Goal: Transaction & Acquisition: Download file/media

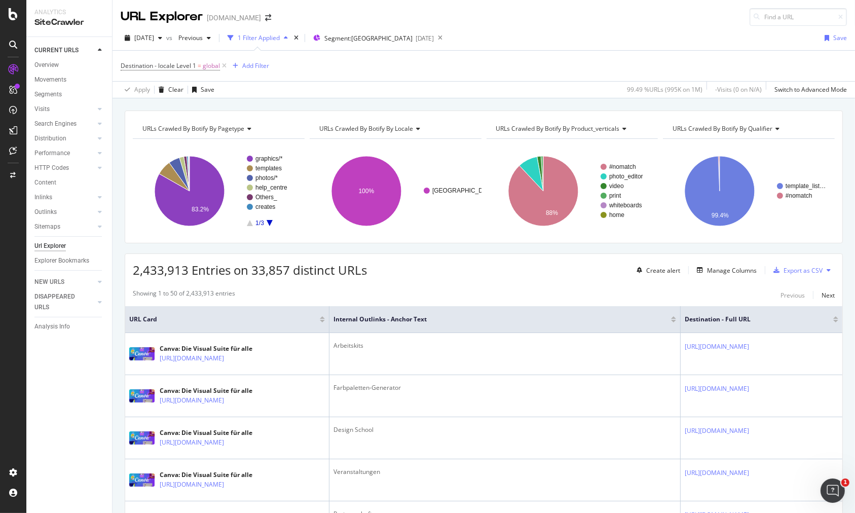
drag, startPoint x: 266, startPoint y: 216, endPoint x: 270, endPoint y: 223, distance: 7.5
click at [267, 218] on rect "A chart." at bounding box center [271, 191] width 49 height 70
click at [270, 223] on icon "A chart." at bounding box center [270, 223] width 6 height 6
click at [249, 221] on icon "A chart." at bounding box center [250, 223] width 6 height 6
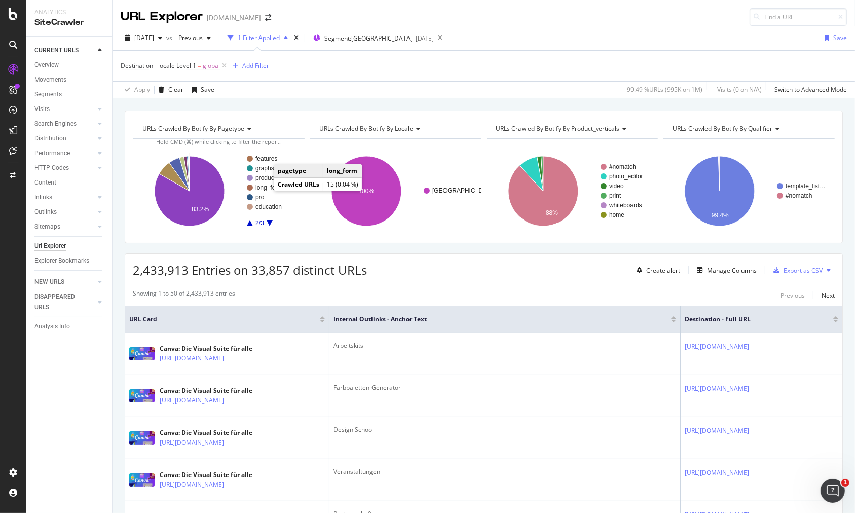
click at [266, 188] on text "long_form" at bounding box center [269, 187] width 27 height 7
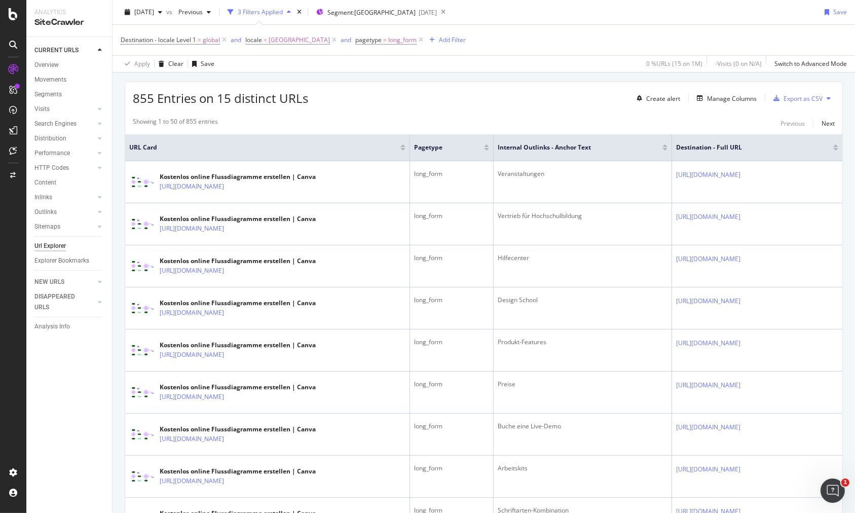
scroll to position [177, 0]
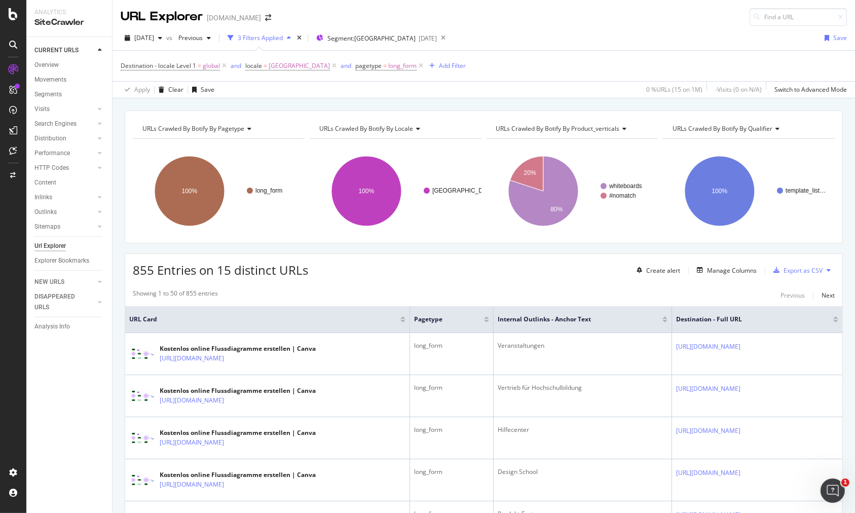
scroll to position [77, 0]
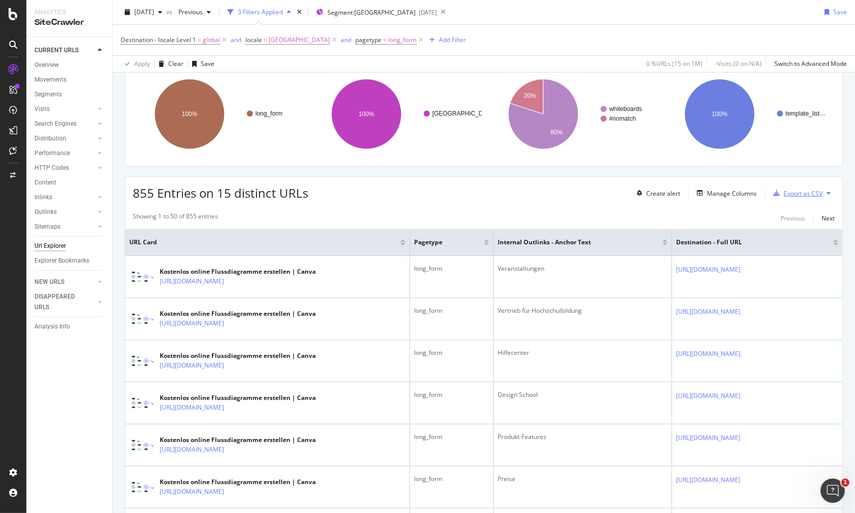
click at [792, 195] on div "Export as CSV" at bounding box center [803, 193] width 39 height 9
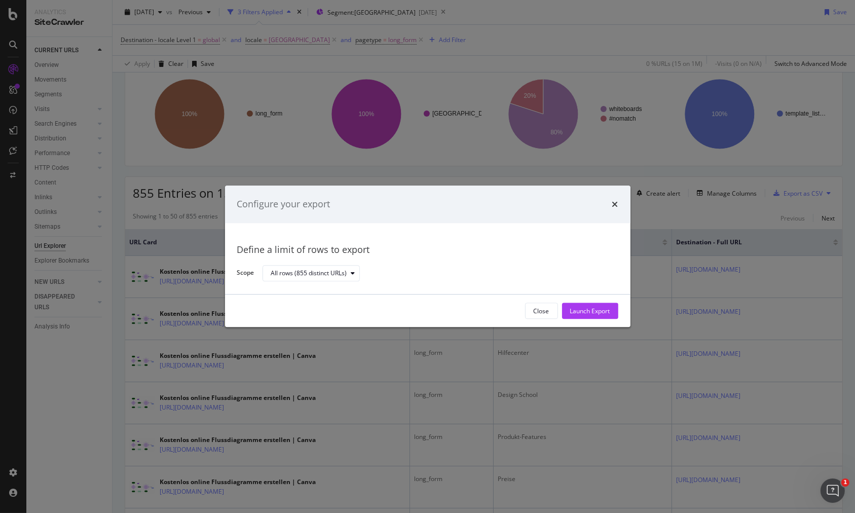
click at [617, 205] on icon "times" at bounding box center [616, 204] width 6 height 8
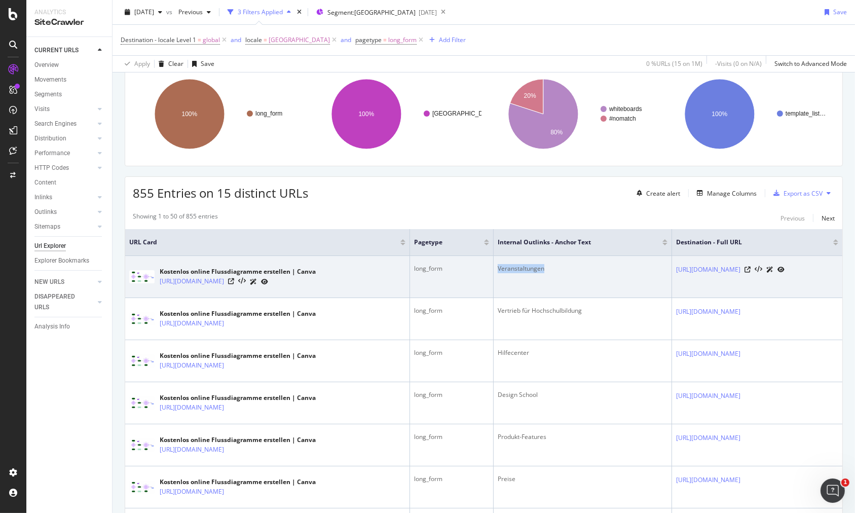
drag, startPoint x: 456, startPoint y: 268, endPoint x: 529, endPoint y: 274, distance: 72.8
click at [529, 274] on td "Veranstaltungen" at bounding box center [583, 277] width 178 height 42
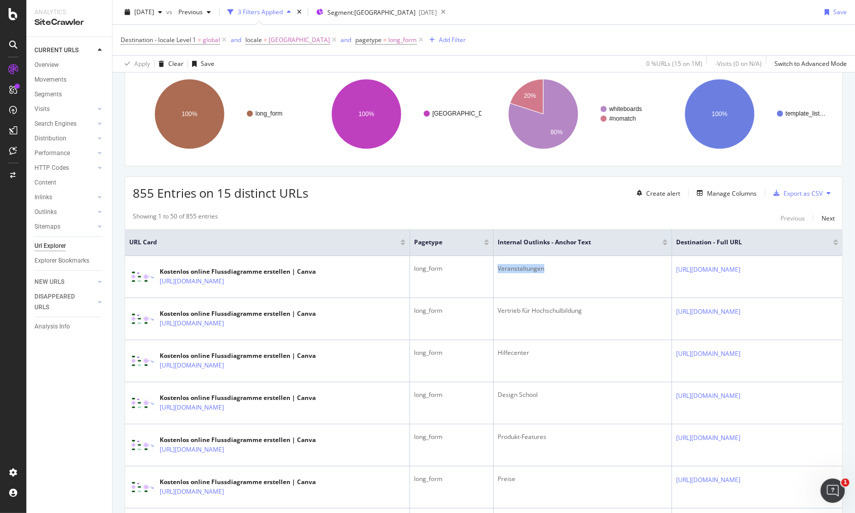
copy div "Veranstaltungen"
click at [727, 199] on div "Create alert Manage Columns Export as CSV" at bounding box center [734, 193] width 202 height 17
click at [726, 193] on div "Manage Columns" at bounding box center [732, 193] width 50 height 9
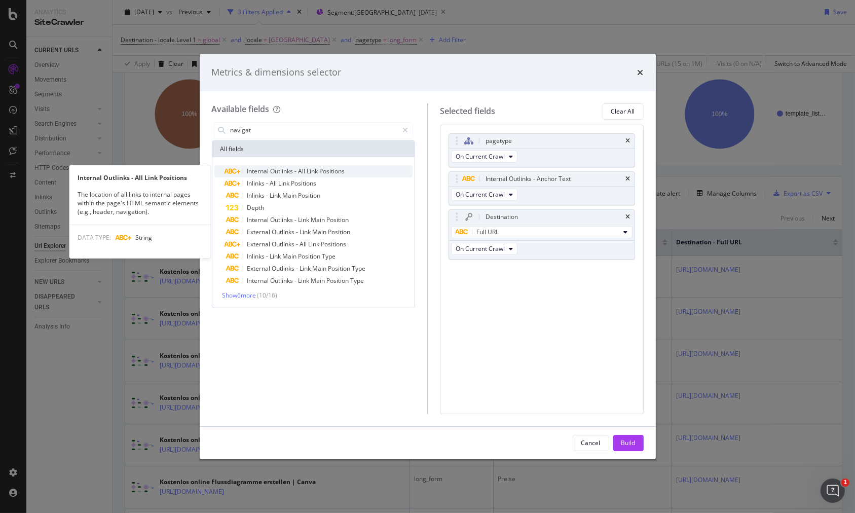
type input "navigat"
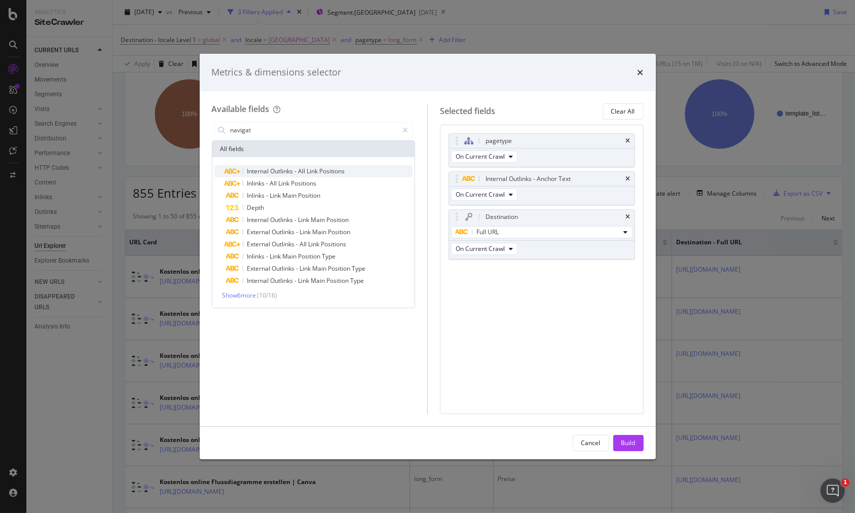
click at [309, 168] on span "Link" at bounding box center [313, 171] width 13 height 9
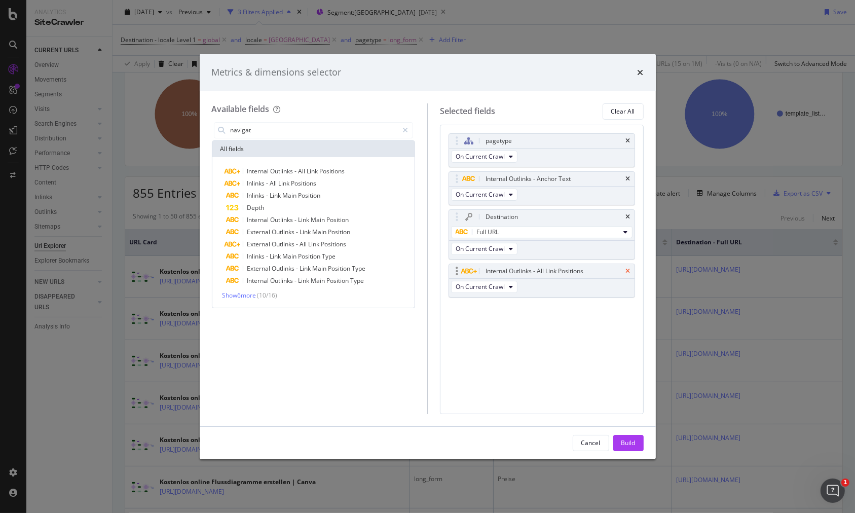
click at [629, 269] on icon "times" at bounding box center [628, 271] width 5 height 6
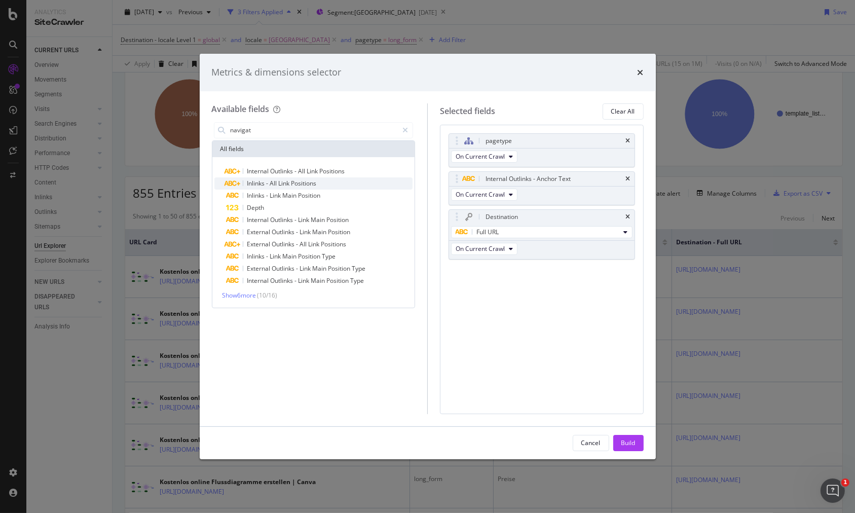
click at [322, 183] on div "Inlinks - All Link Positions" at bounding box center [320, 183] width 187 height 12
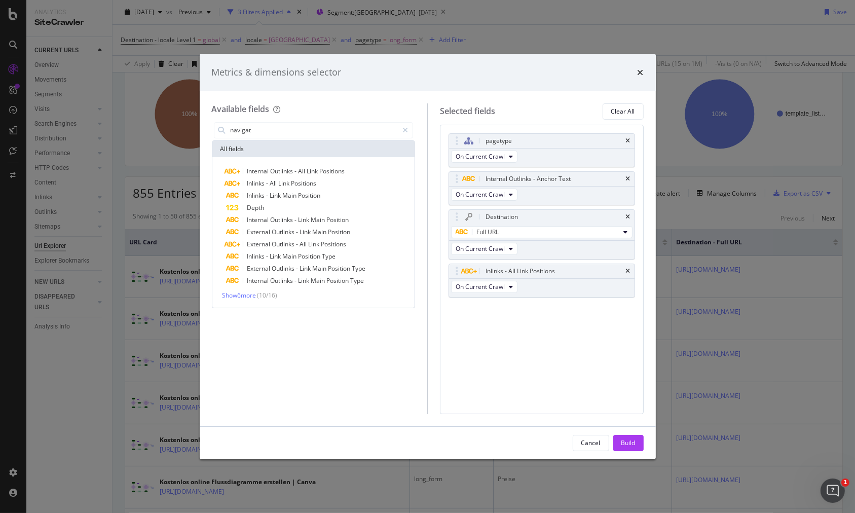
click at [628, 271] on icon "times" at bounding box center [628, 271] width 5 height 6
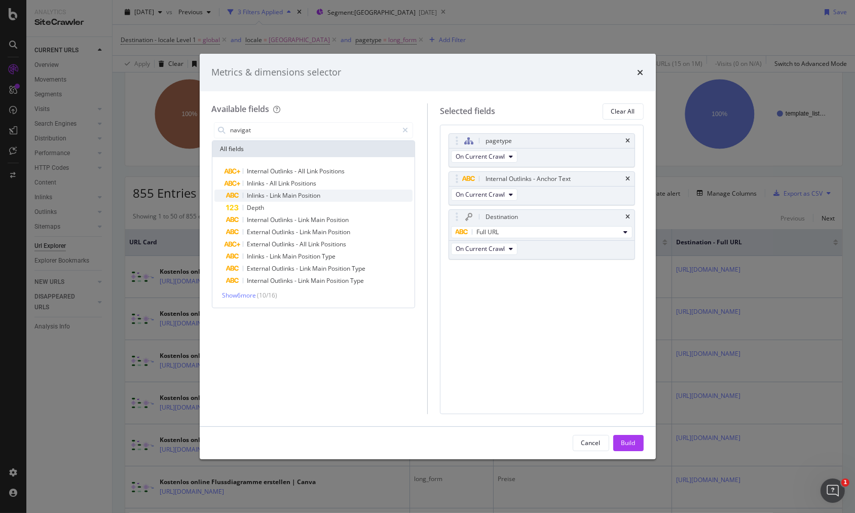
click at [312, 199] on div "Inlinks - Link Main Position" at bounding box center [320, 196] width 187 height 12
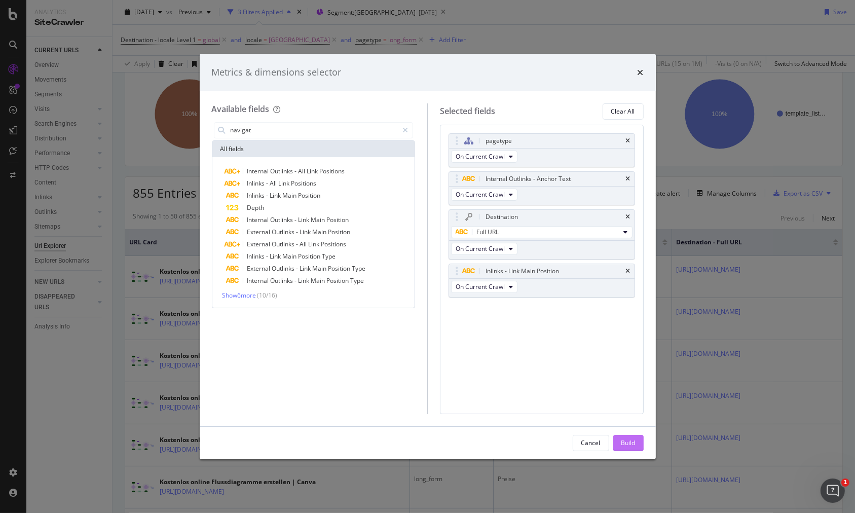
click at [630, 439] on div "Build" at bounding box center [629, 443] width 14 height 9
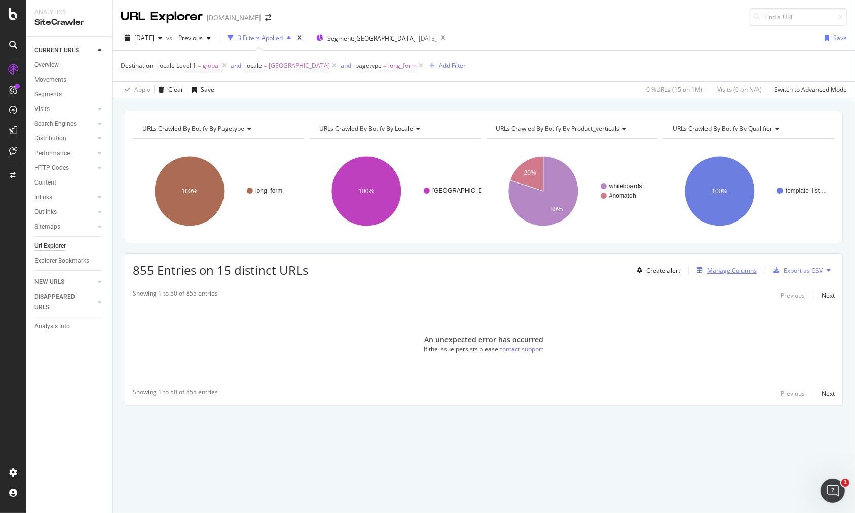
click at [743, 267] on div "Manage Columns" at bounding box center [732, 270] width 50 height 9
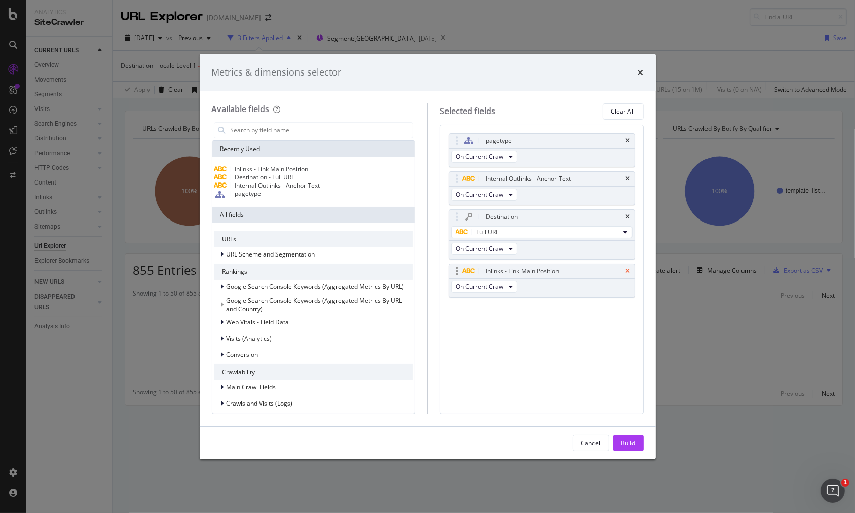
click at [628, 269] on icon "times" at bounding box center [628, 271] width 5 height 6
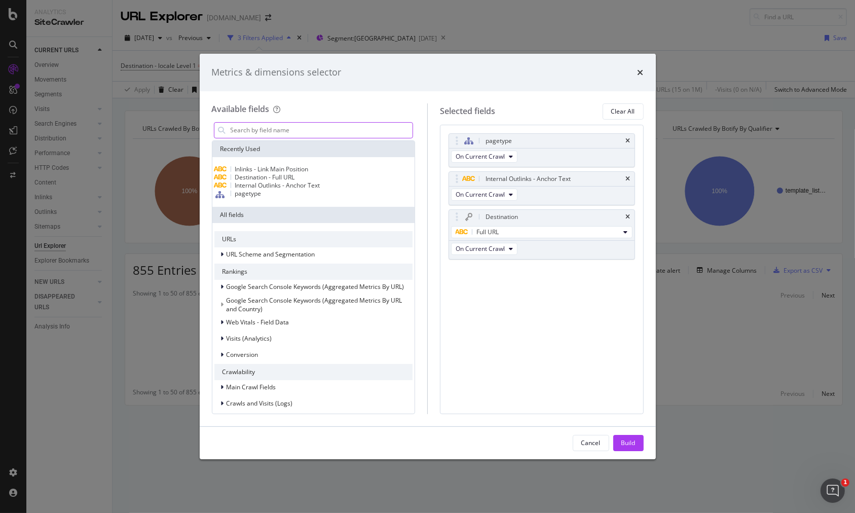
click at [310, 128] on input "modal" at bounding box center [322, 130] width 184 height 15
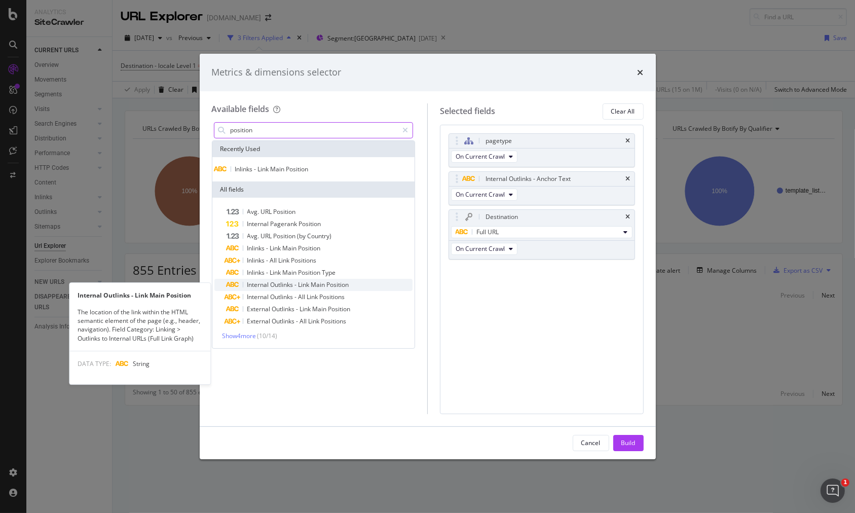
type input "position"
click at [300, 288] on span "Link" at bounding box center [305, 284] width 13 height 9
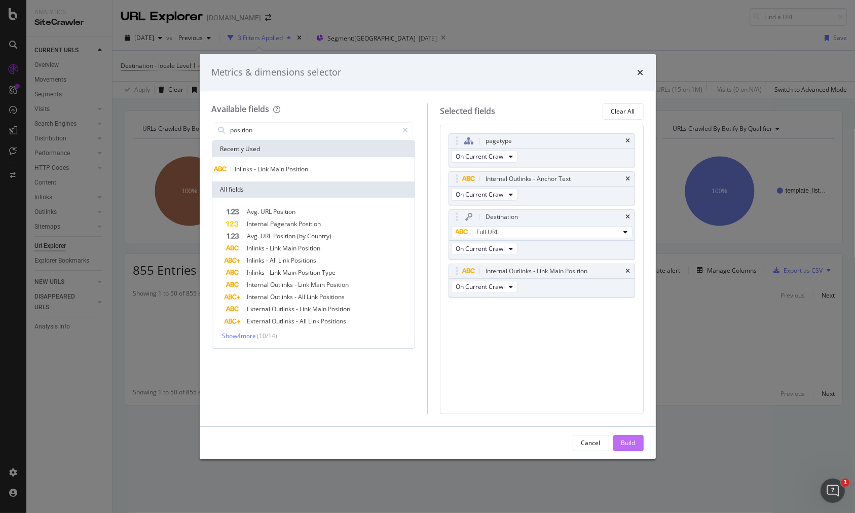
click at [635, 450] on div "Build" at bounding box center [629, 443] width 14 height 15
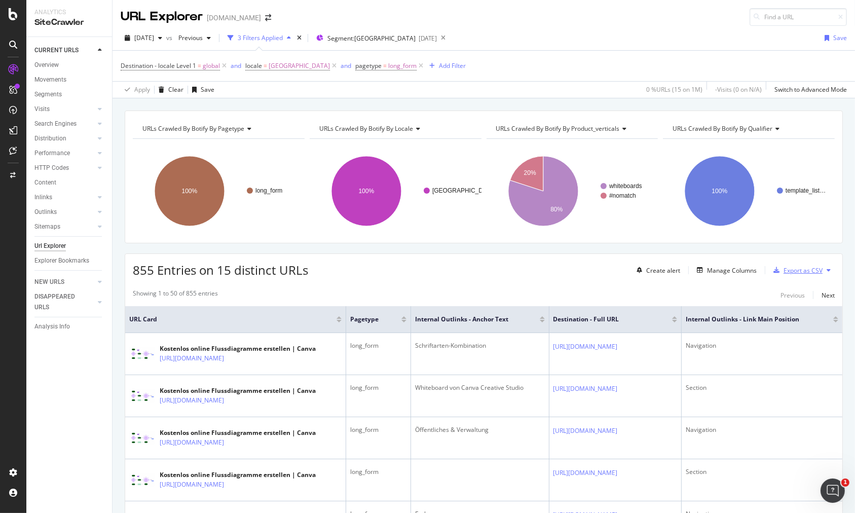
click at [792, 270] on div "Export as CSV" at bounding box center [803, 270] width 39 height 9
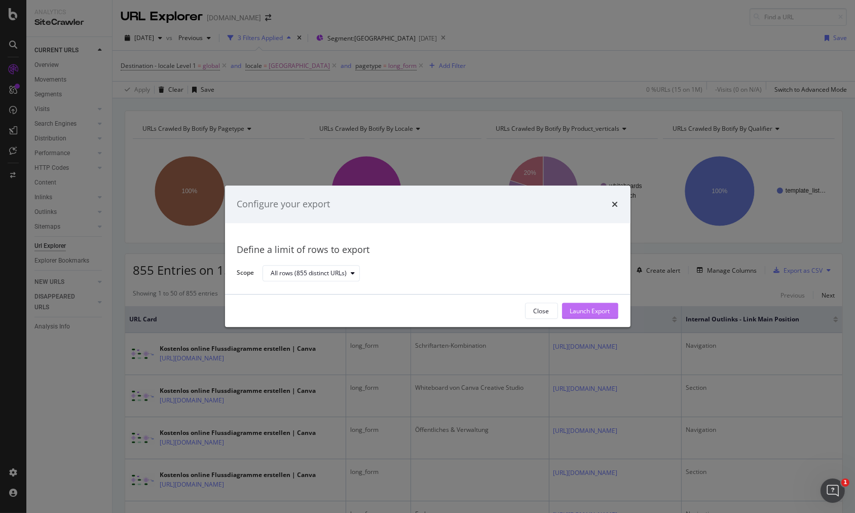
click at [590, 311] on div "Launch Export" at bounding box center [590, 311] width 40 height 9
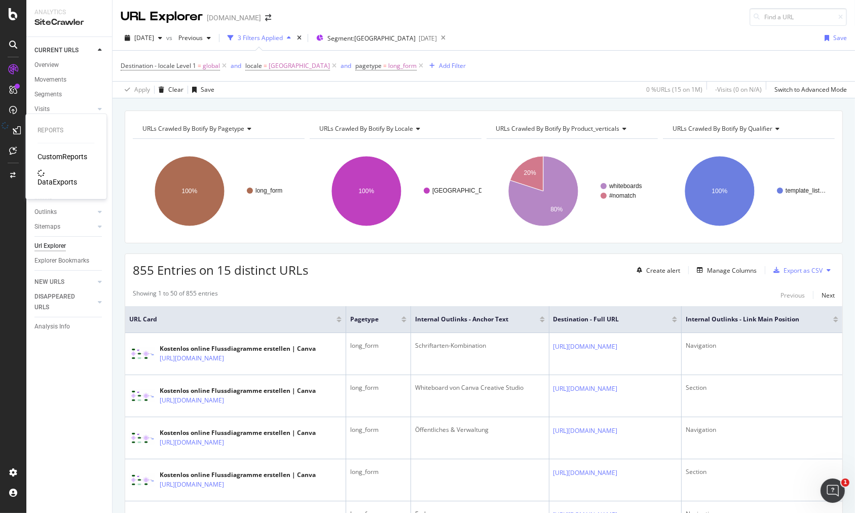
click at [14, 127] on icon at bounding box center [5, 130] width 18 height 14
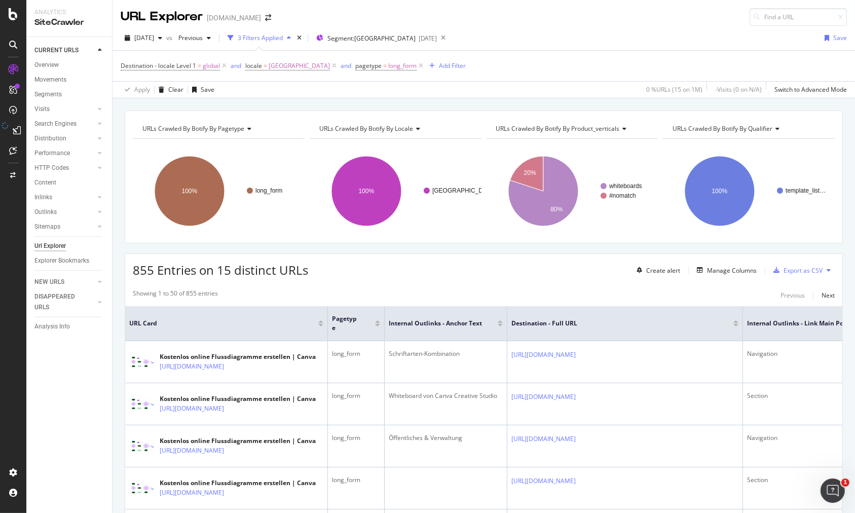
drag, startPoint x: 388, startPoint y: 287, endPoint x: 435, endPoint y: 254, distance: 56.4
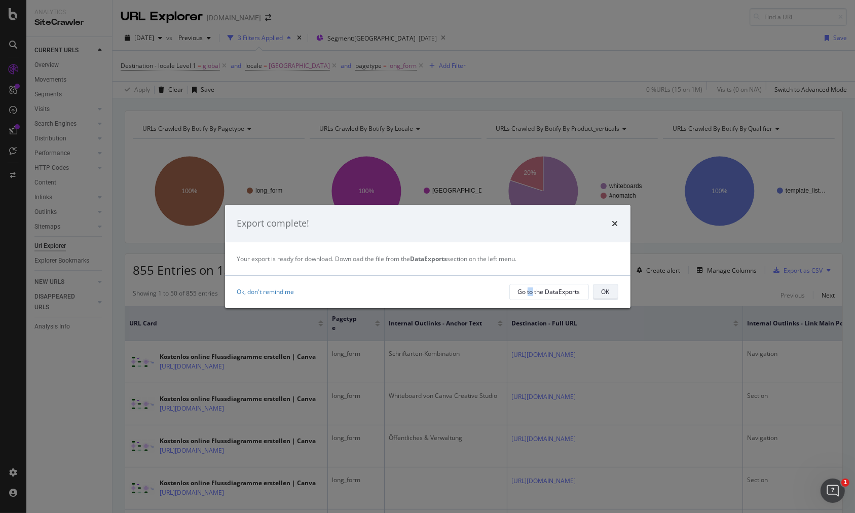
click at [604, 289] on div "OK" at bounding box center [606, 292] width 8 height 9
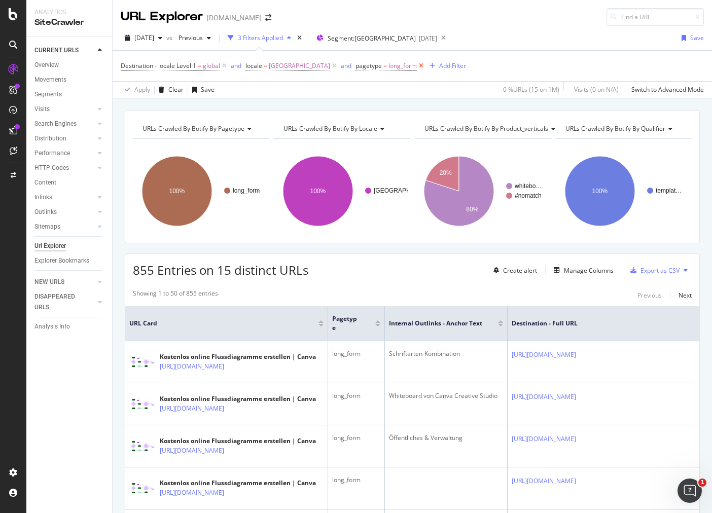
click at [417, 66] on icon at bounding box center [421, 66] width 9 height 10
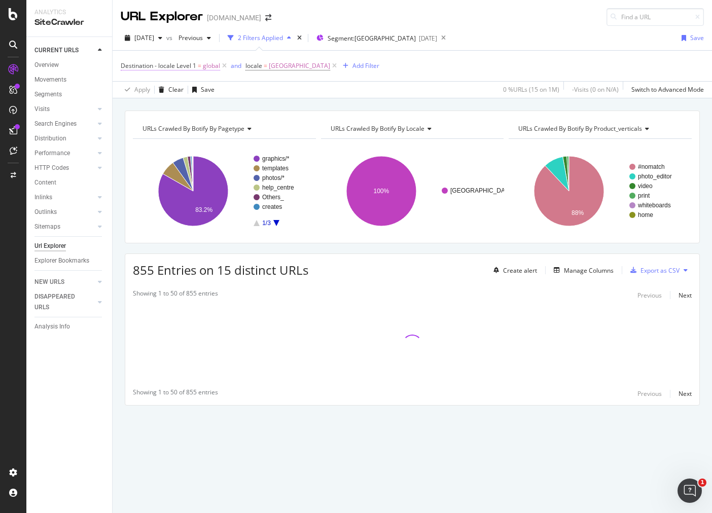
click at [212, 67] on span "global" at bounding box center [211, 66] width 17 height 14
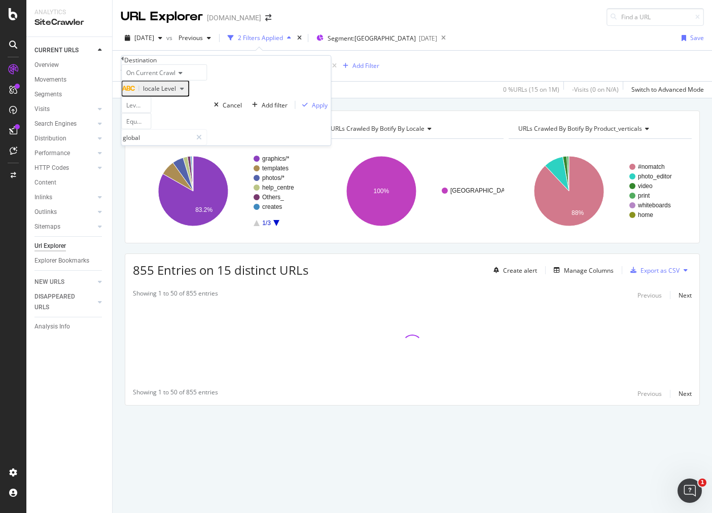
click at [287, 75] on div "Destination - locale Level 1 = global and locale = [GEOGRAPHIC_DATA] Add Filter" at bounding box center [412, 66] width 583 height 30
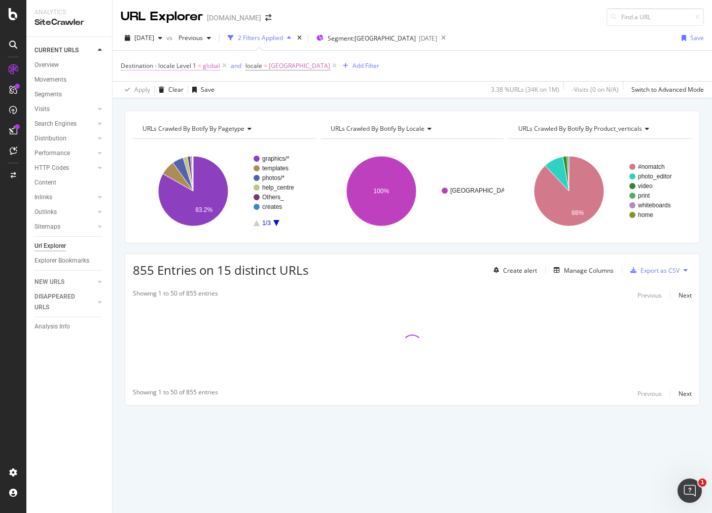
click at [212, 67] on span "global" at bounding box center [211, 66] width 17 height 14
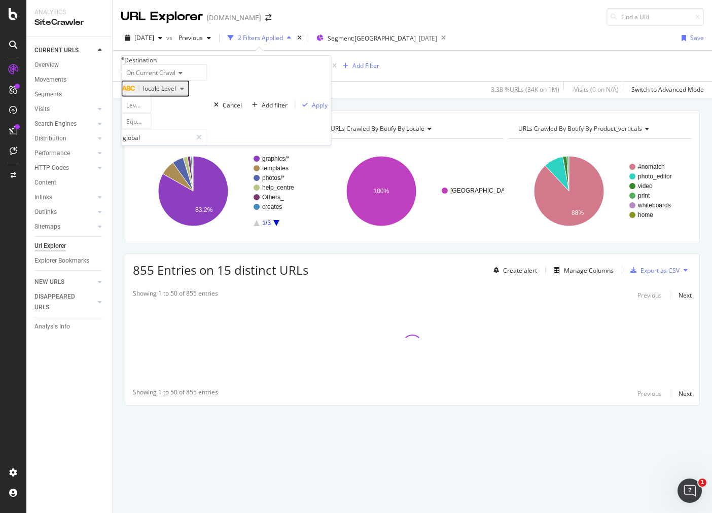
click at [277, 87] on div "Apply Clear Save 3.38 % URLs ( 34K on 1M ) - Visits ( 0 on N/A ) Switch to Adva…" at bounding box center [412, 89] width 599 height 17
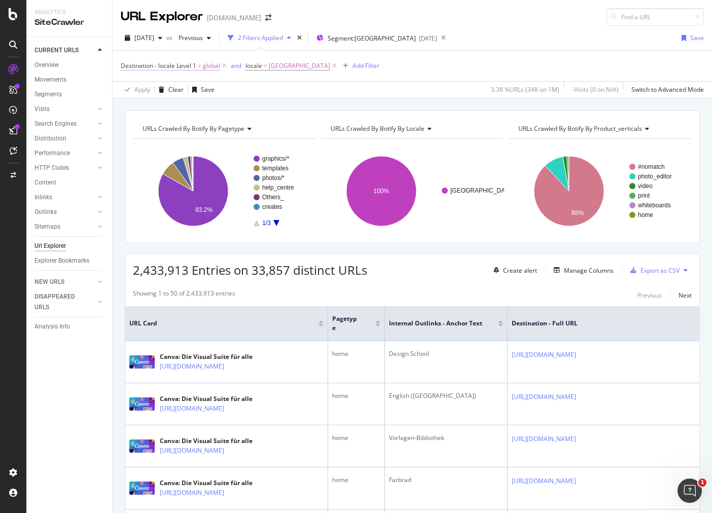
click at [208, 68] on span "global" at bounding box center [211, 66] width 17 height 14
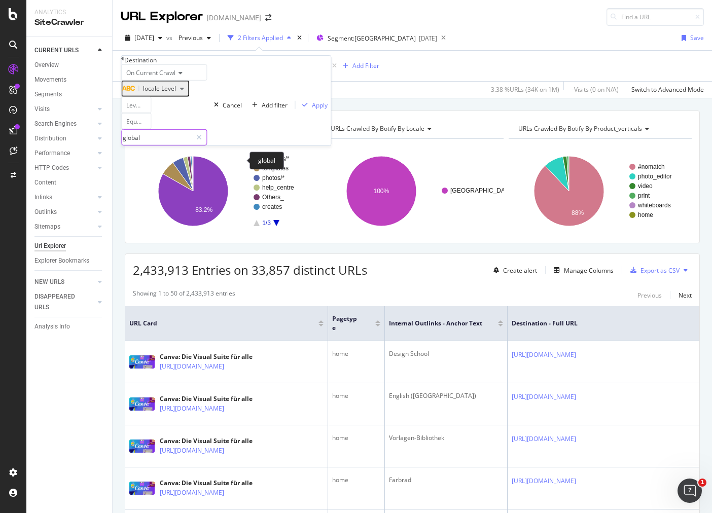
click at [192, 145] on input "global" at bounding box center [157, 137] width 70 height 15
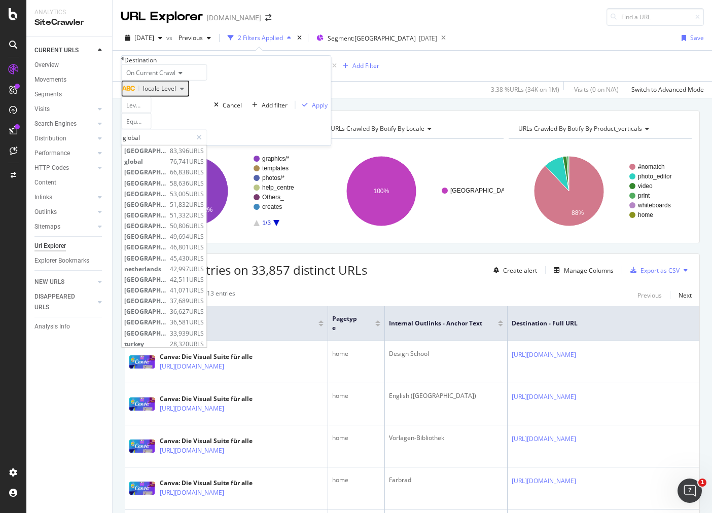
click at [304, 92] on div "Apply Clear Save 3.38 % URLs ( 34K on 1M ) - Visits ( 0 on N/A ) Switch to Adva…" at bounding box center [412, 89] width 599 height 17
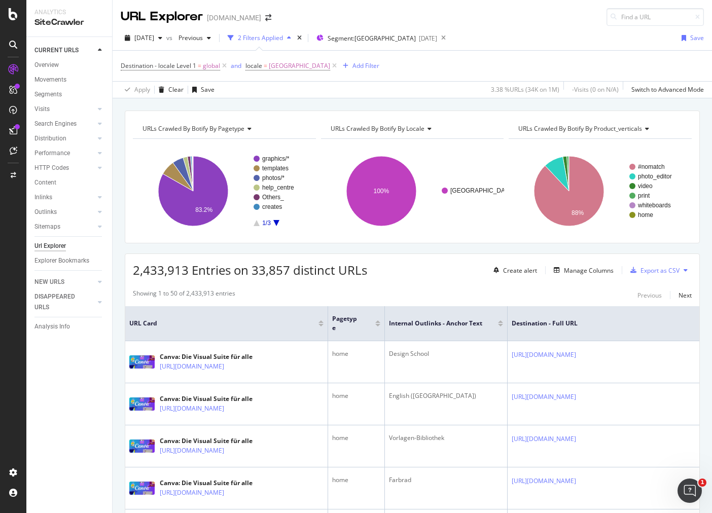
click at [275, 219] on rect "A chart." at bounding box center [280, 191] width 53 height 70
click at [276, 222] on icon "A chart." at bounding box center [276, 223] width 6 height 6
click at [278, 189] on text "long_form" at bounding box center [275, 187] width 27 height 7
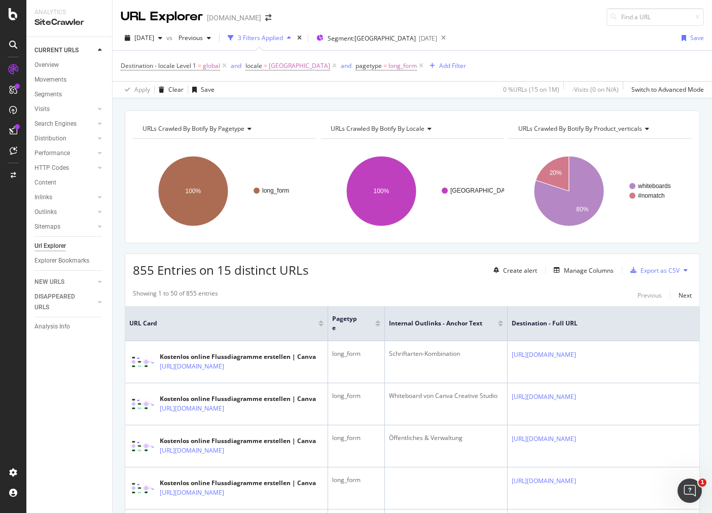
click at [314, 229] on rect "A chart." at bounding box center [224, 191] width 183 height 88
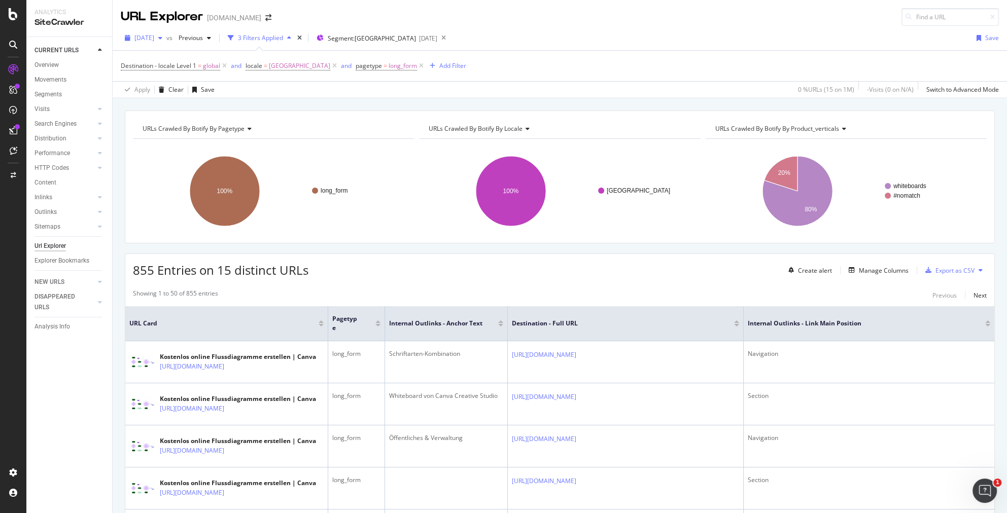
click at [154, 37] on span "[DATE]" at bounding box center [144, 37] width 20 height 9
click at [561, 33] on div "[DATE] vs Previous 3 Filters Applied Segment: [GEOGRAPHIC_DATA] [DATE] Save" at bounding box center [560, 40] width 894 height 20
click at [417, 65] on icon at bounding box center [421, 66] width 9 height 10
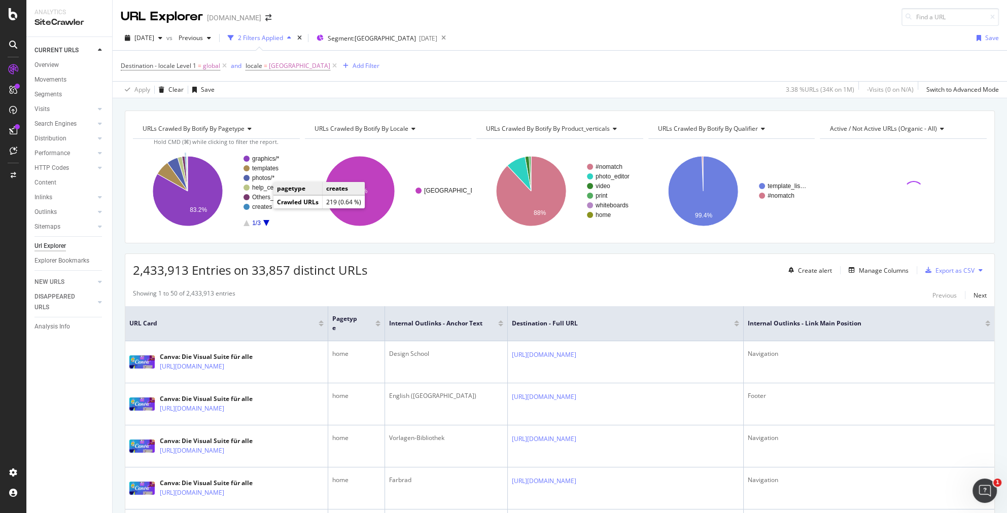
click at [263, 205] on text "creates" at bounding box center [262, 206] width 20 height 7
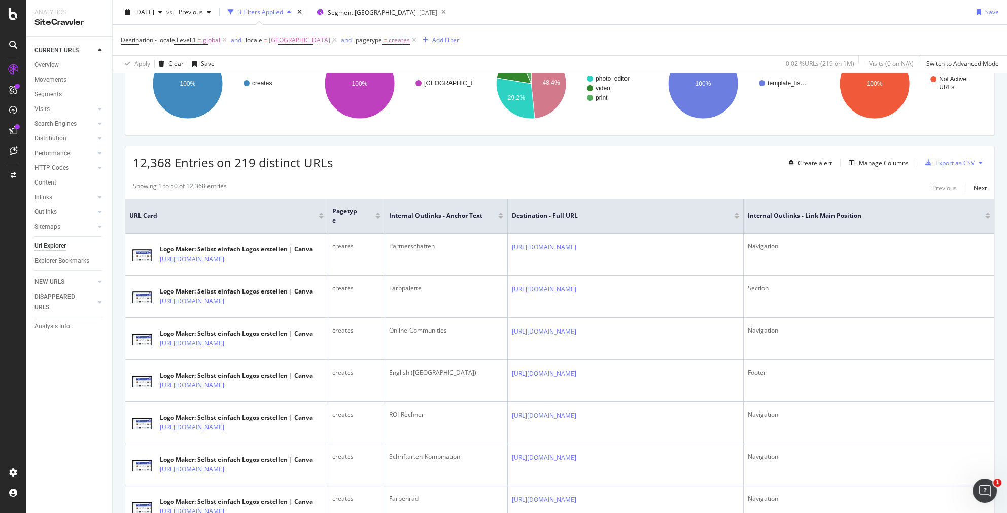
scroll to position [10, 0]
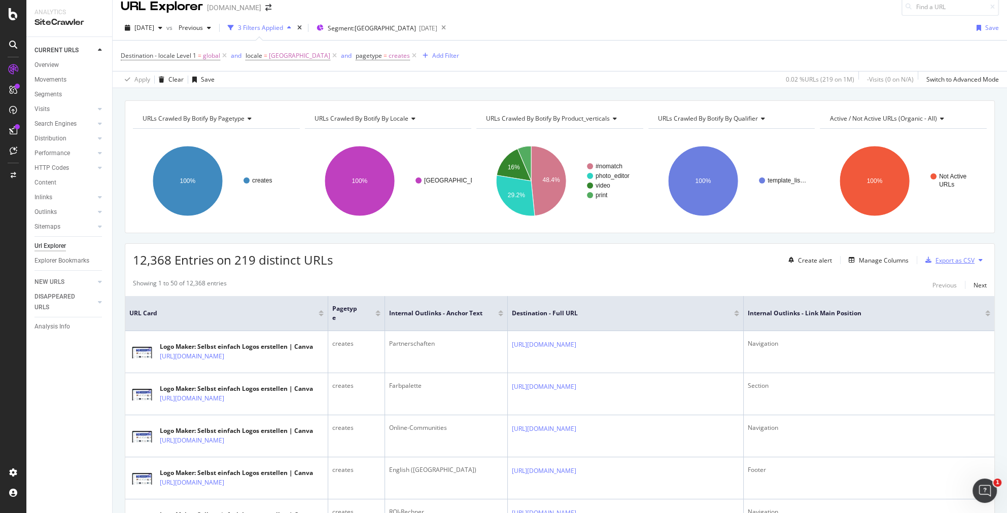
click at [855, 257] on div "Export as CSV" at bounding box center [954, 260] width 39 height 9
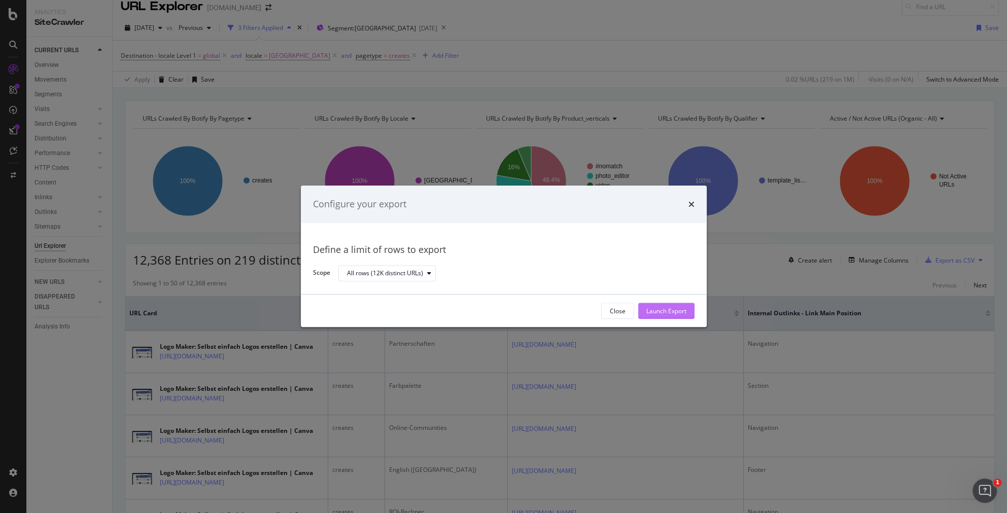
click at [656, 307] on div "Launch Export" at bounding box center [666, 311] width 40 height 9
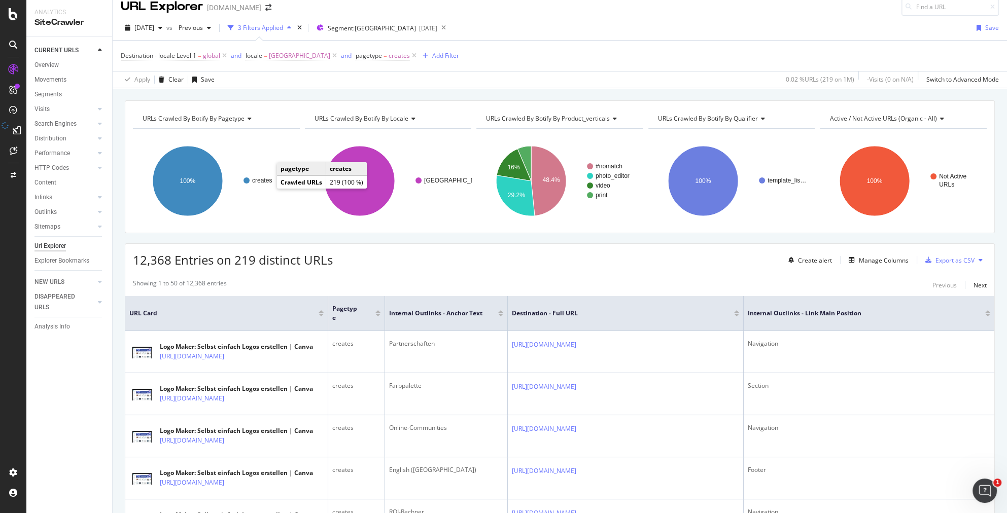
click at [534, 57] on div "Destination - locale Level 1 = global and locale = [GEOGRAPHIC_DATA] and pagety…" at bounding box center [560, 56] width 878 height 30
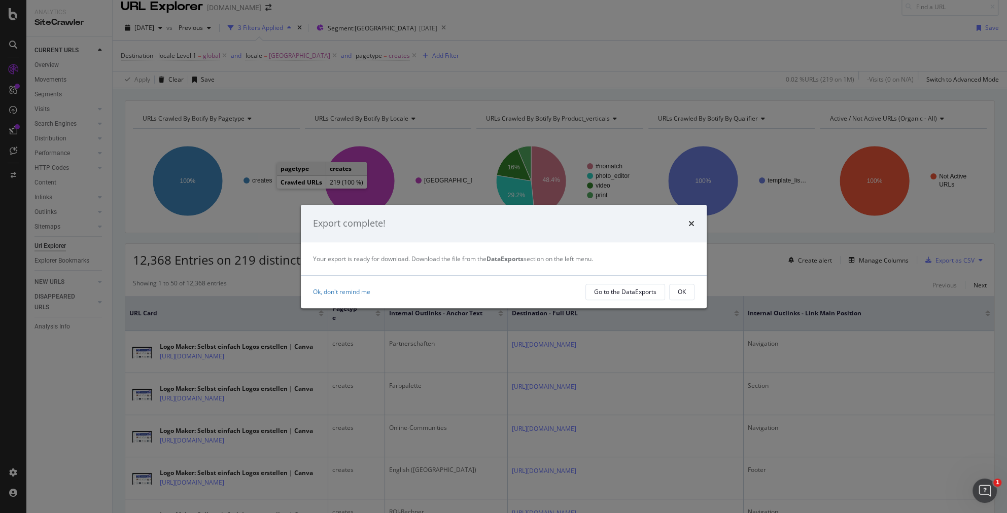
click at [692, 220] on icon "times" at bounding box center [691, 224] width 6 height 8
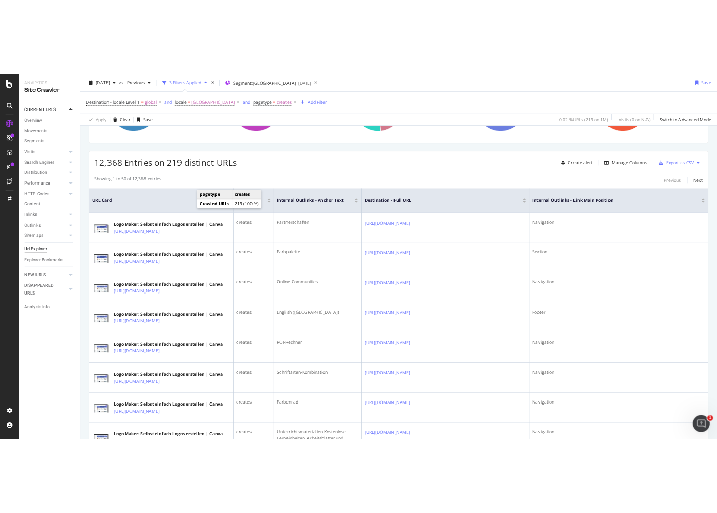
scroll to position [0, 0]
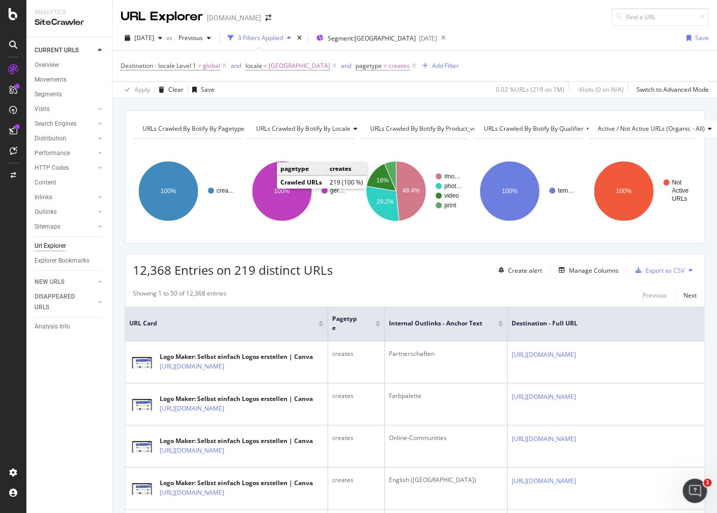
click at [329, 86] on div "Apply Clear Save 0.02 % URLs ( 219 on 1M ) - Visits ( 0 on N/A ) Switch to Adva…" at bounding box center [415, 89] width 604 height 17
click at [410, 66] on icon at bounding box center [414, 66] width 9 height 10
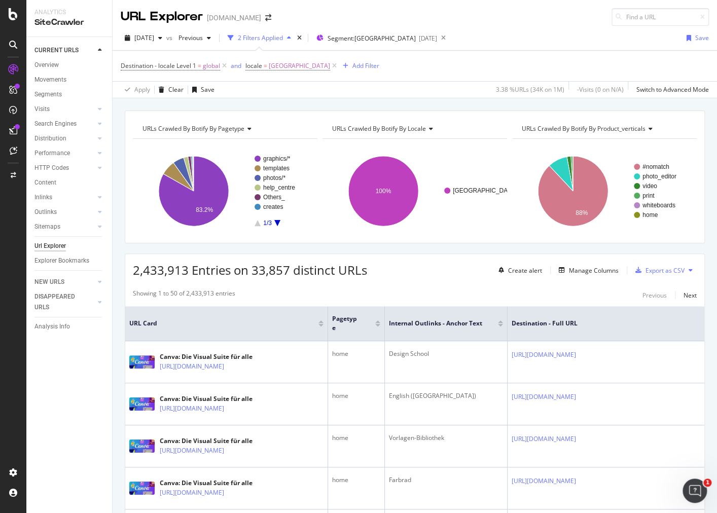
click at [275, 220] on icon "A chart." at bounding box center [277, 223] width 6 height 6
click at [275, 156] on text "features" at bounding box center [274, 158] width 22 height 7
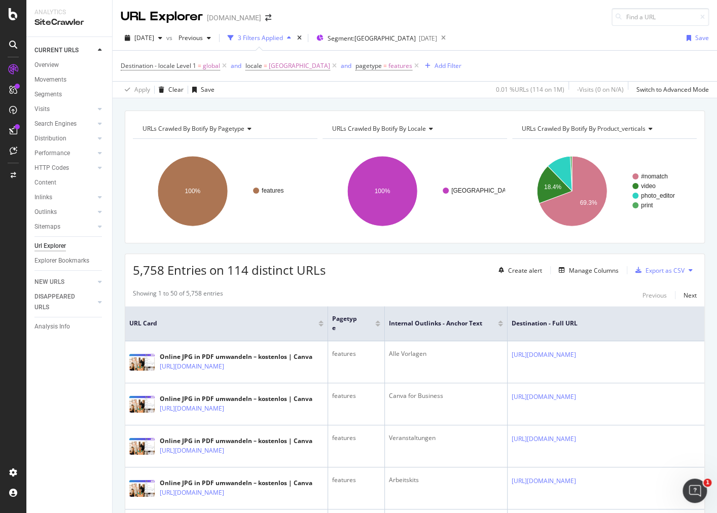
click at [659, 270] on div "Export as CSV" at bounding box center [665, 270] width 39 height 9
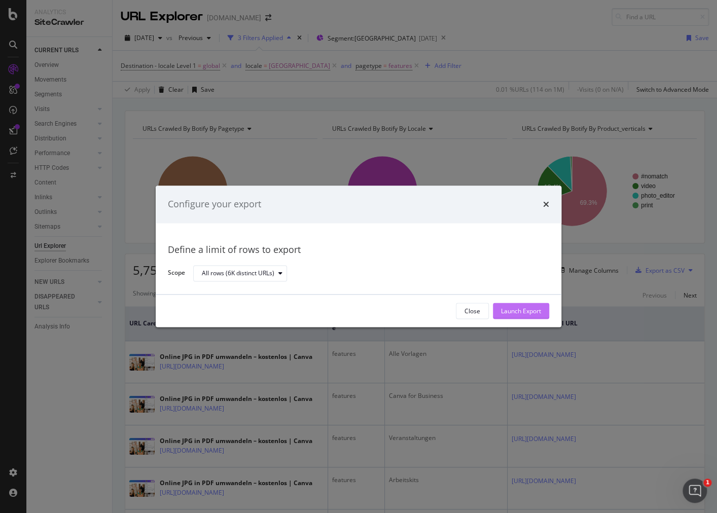
click at [535, 311] on div "Launch Export" at bounding box center [521, 311] width 40 height 9
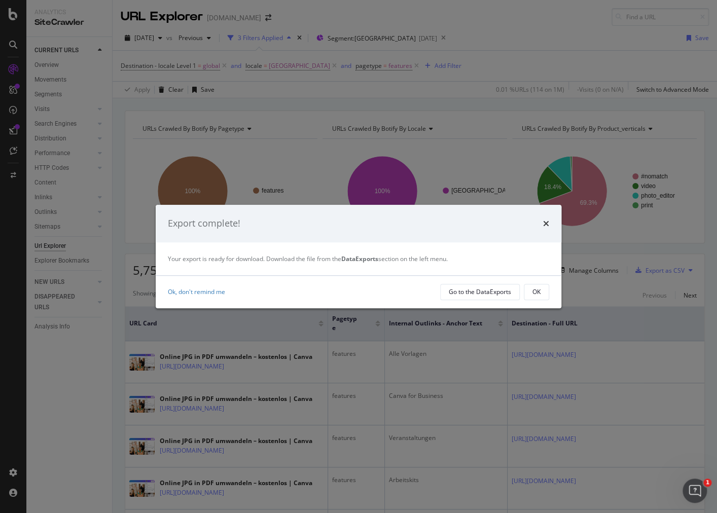
click at [532, 293] on div "OK" at bounding box center [536, 292] width 8 height 9
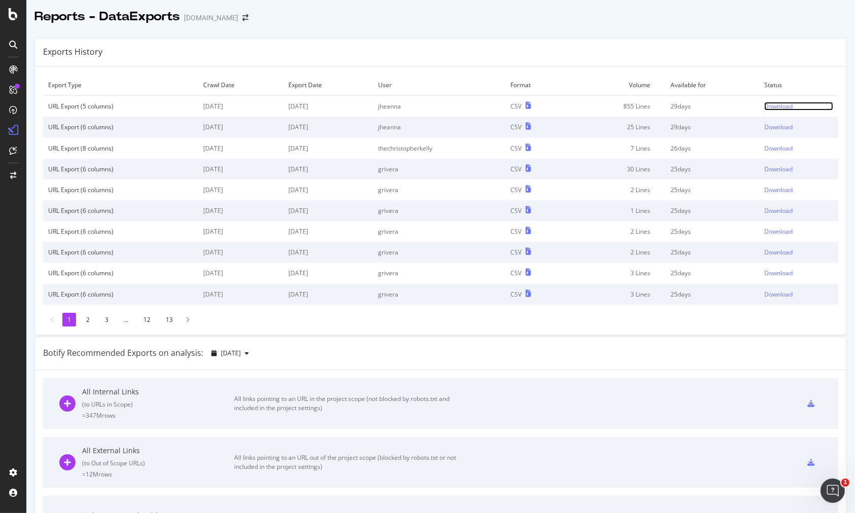
click at [774, 102] on div "Download" at bounding box center [779, 106] width 28 height 9
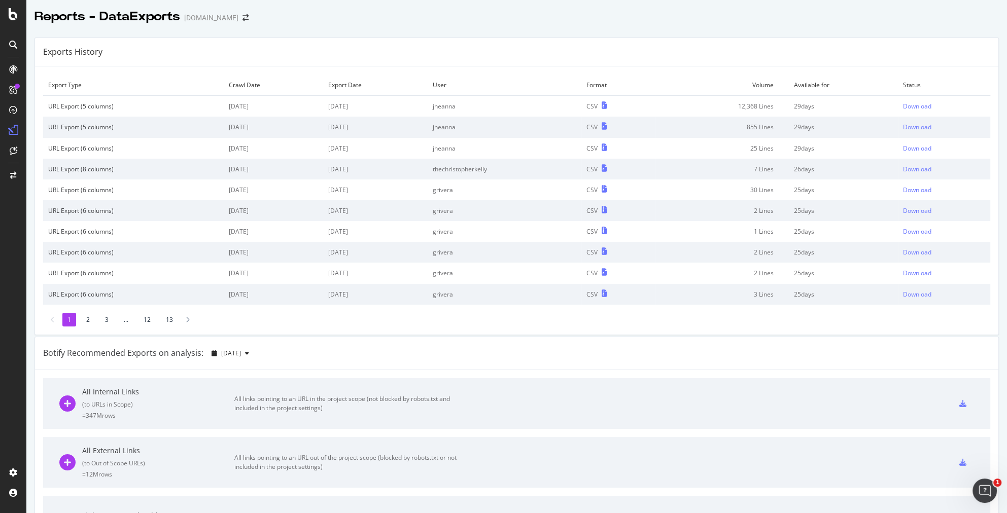
click at [785, 45] on div "Exports History" at bounding box center [516, 52] width 963 height 28
click at [916, 104] on div "Download" at bounding box center [917, 106] width 28 height 9
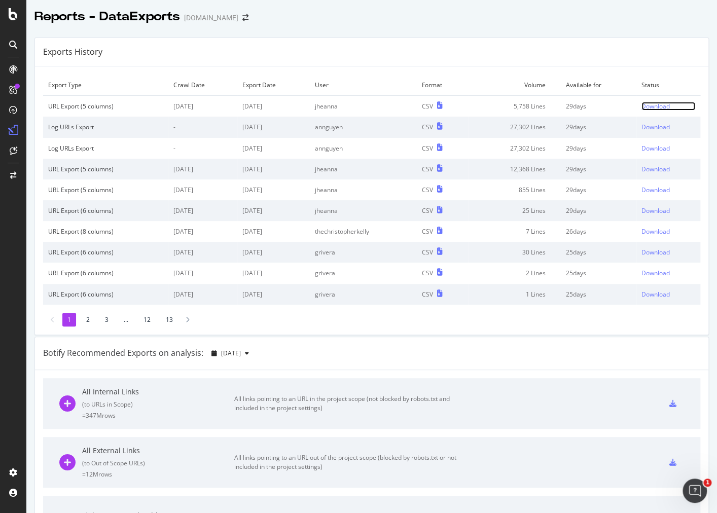
click at [645, 107] on div "Download" at bounding box center [655, 106] width 28 height 9
